Goal: Information Seeking & Learning: Learn about a topic

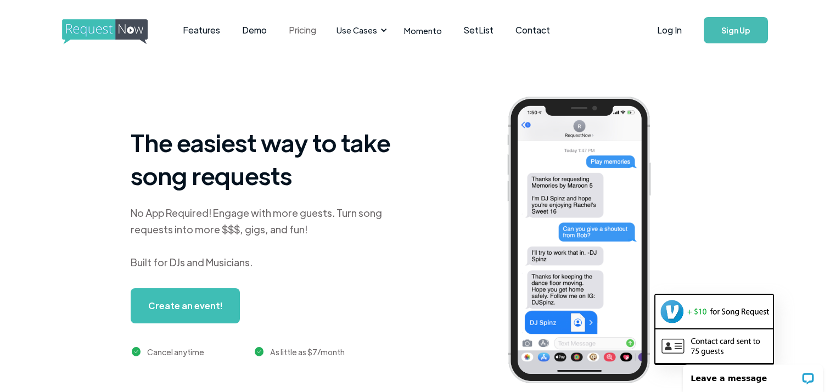
click at [308, 24] on link "Pricing" at bounding box center [302, 30] width 49 height 34
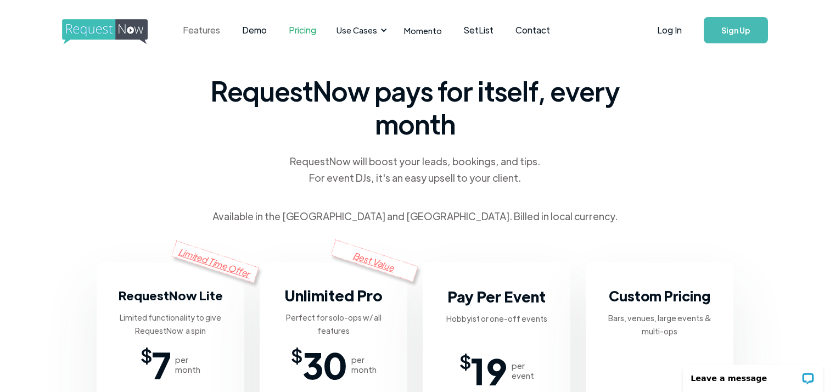
click at [204, 37] on link "Features" at bounding box center [201, 30] width 59 height 34
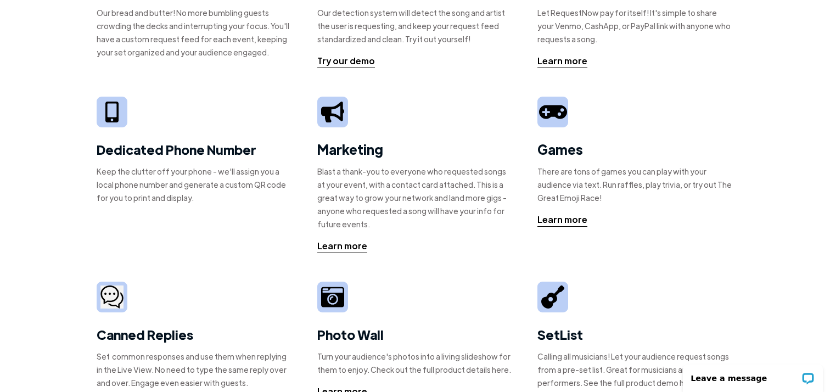
scroll to position [153, 0]
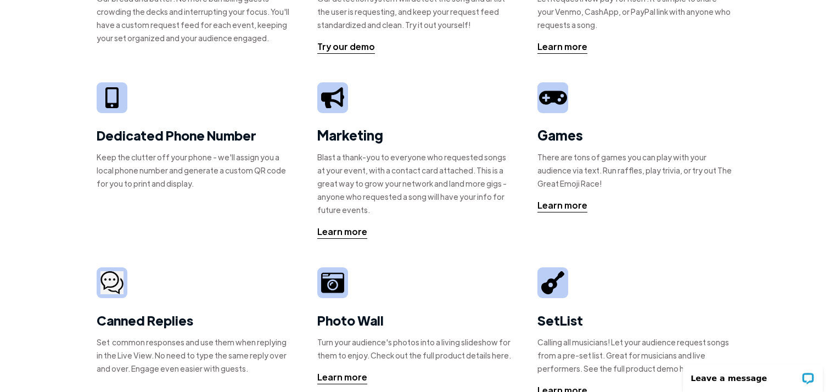
click at [332, 239] on div "Song Requests Our bread and butter! No more bumbling guests crowding the decks …" at bounding box center [415, 218] width 637 height 623
click at [339, 231] on div "Learn more" at bounding box center [342, 231] width 50 height 13
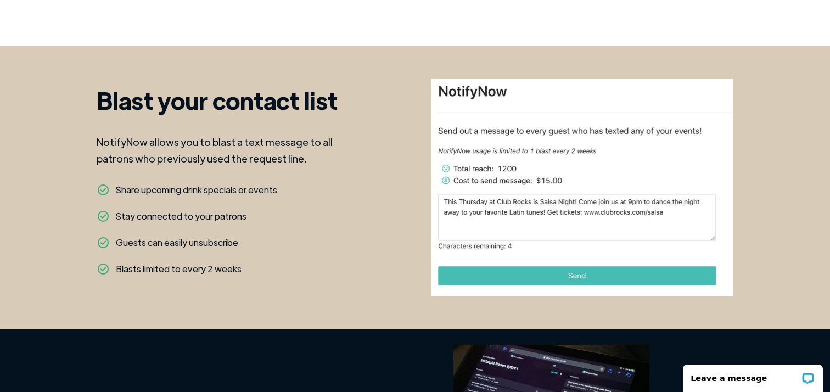
click at [138, 183] on div "Share upcoming drink specials or events" at bounding box center [196, 189] width 161 height 13
click at [241, 134] on div "NotifyNow allows you to blast a text message to all patrons who previously used…" at bounding box center [223, 158] width 253 height 49
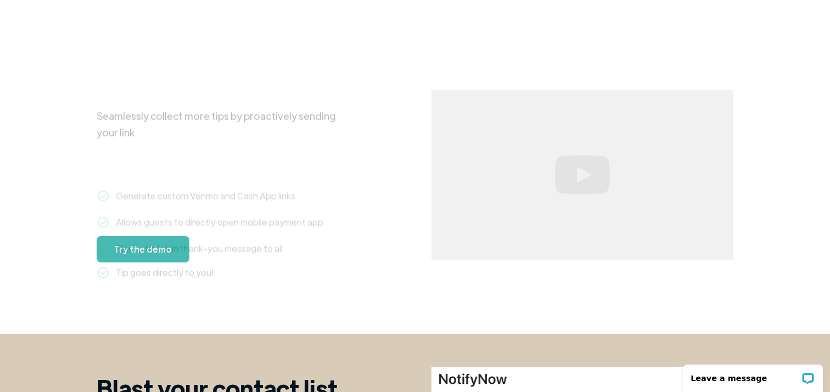
scroll to position [721, 0]
